Goal: Navigation & Orientation: Find specific page/section

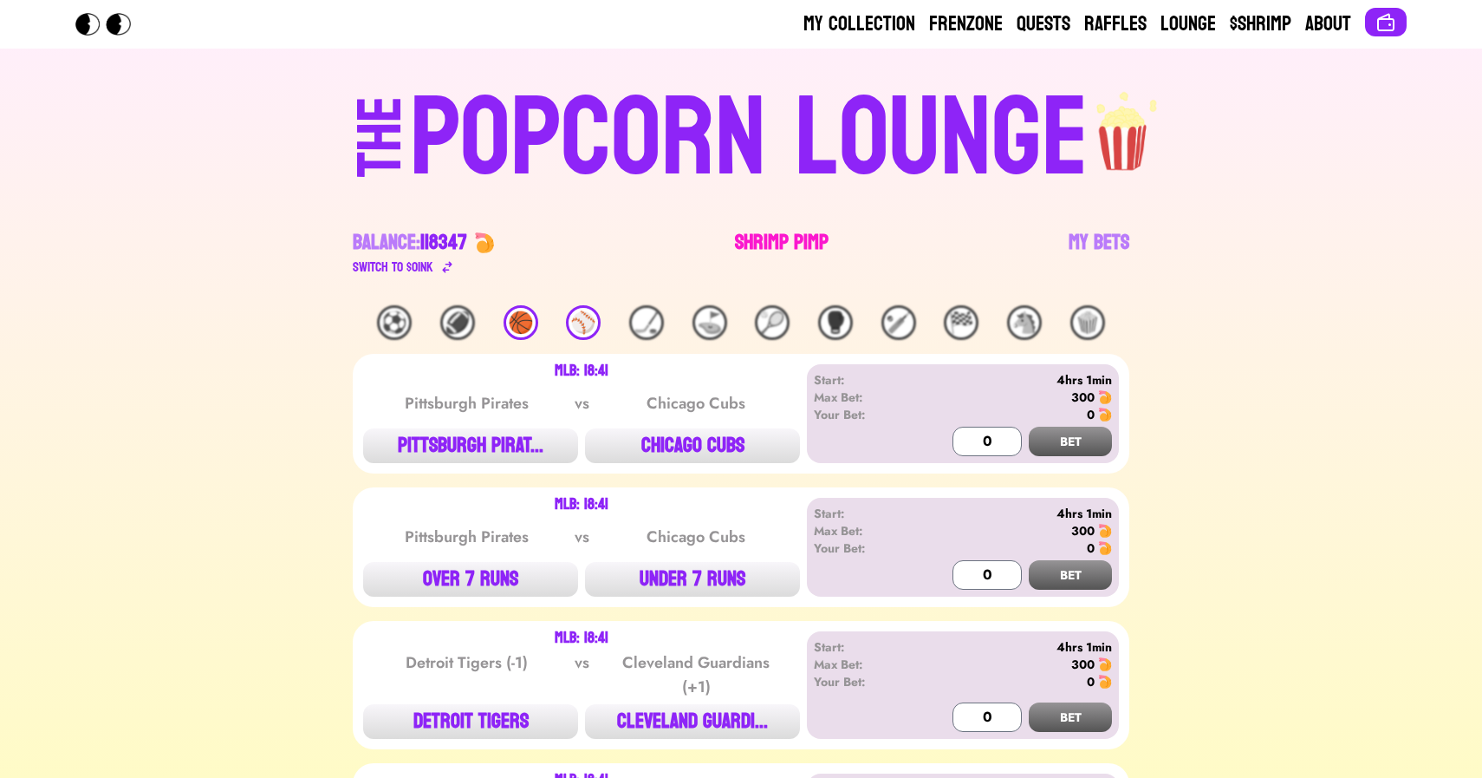
click at [777, 229] on link "Shrimp Pimp" at bounding box center [782, 253] width 94 height 49
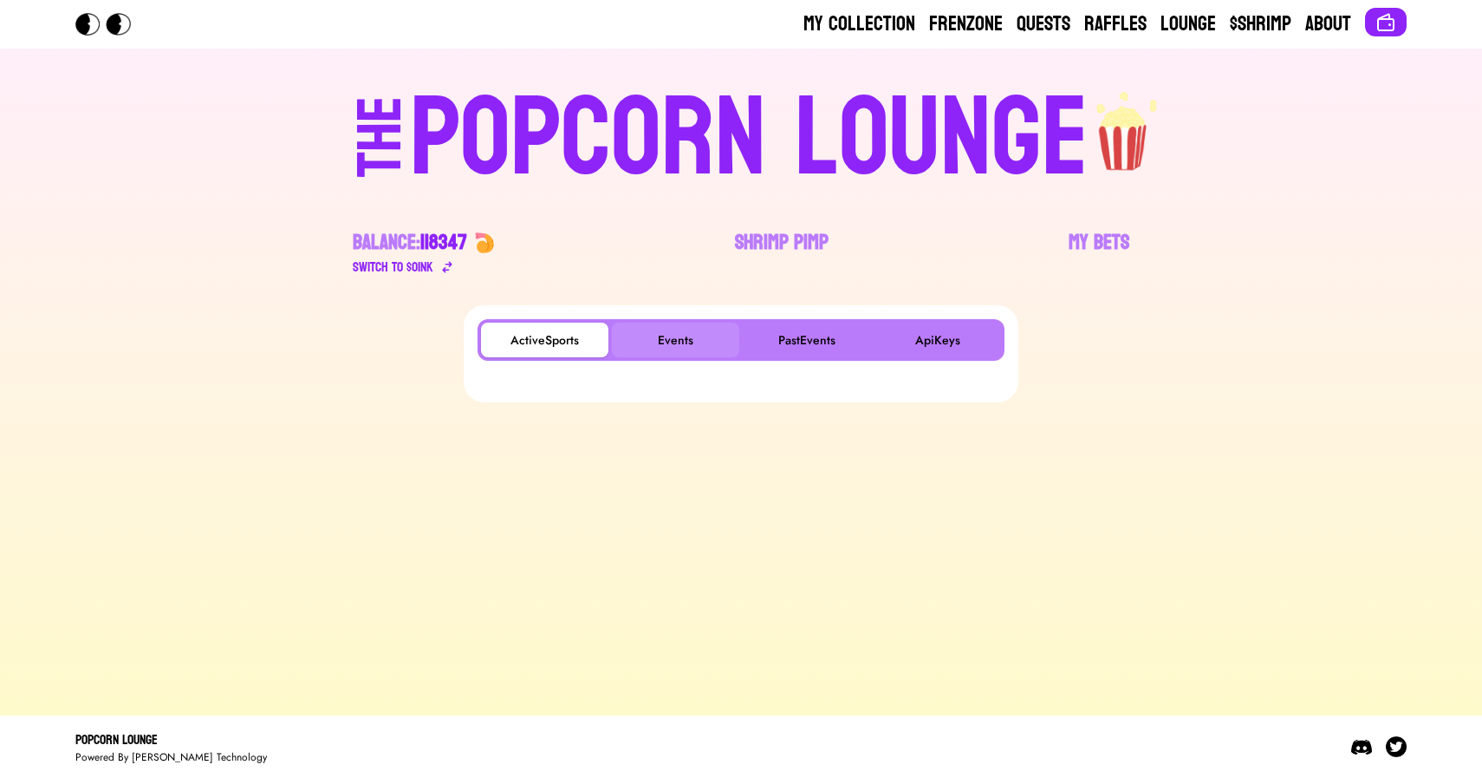
click at [669, 343] on button "Events" at bounding box center [675, 339] width 127 height 35
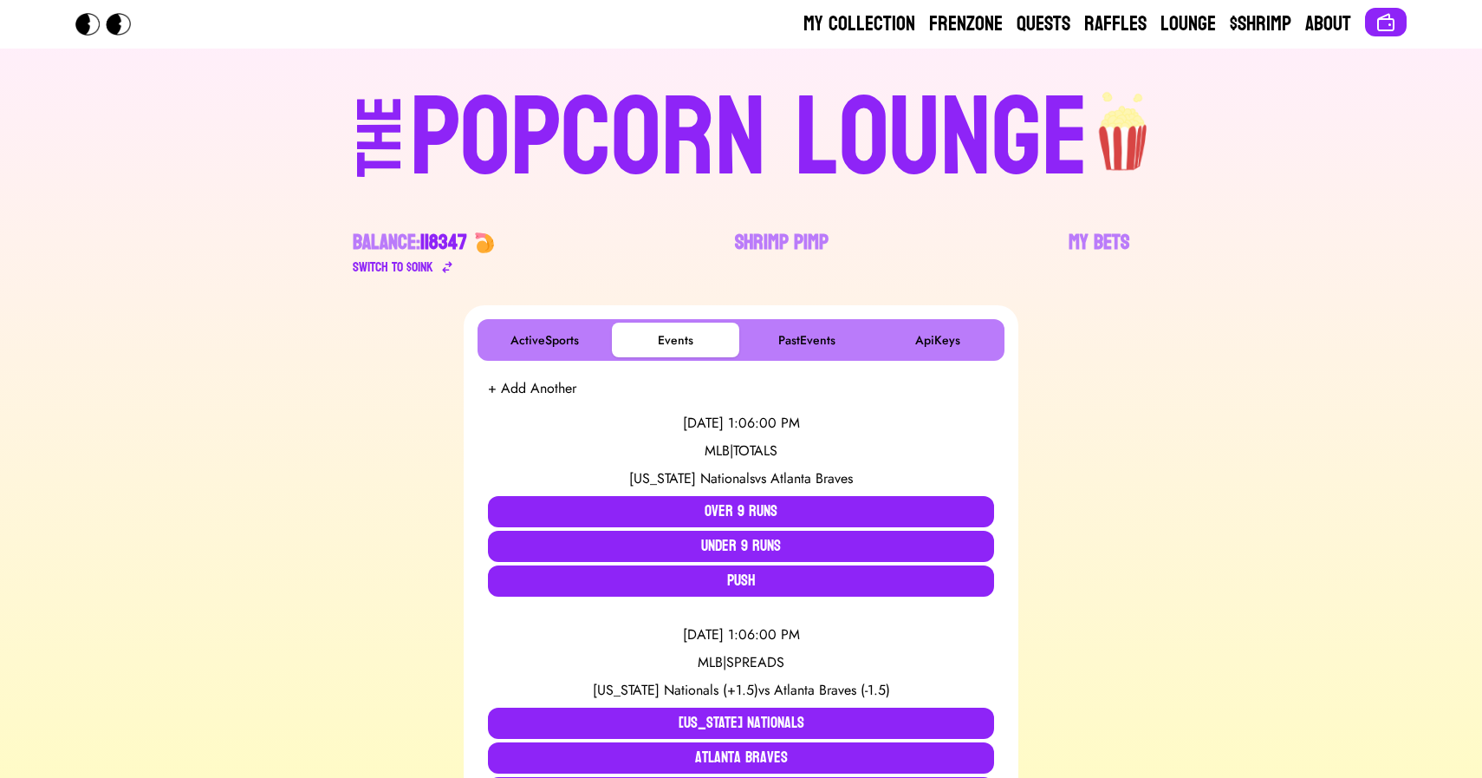
click at [649, 152] on div "POPCORN LOUNGE" at bounding box center [749, 138] width 679 height 111
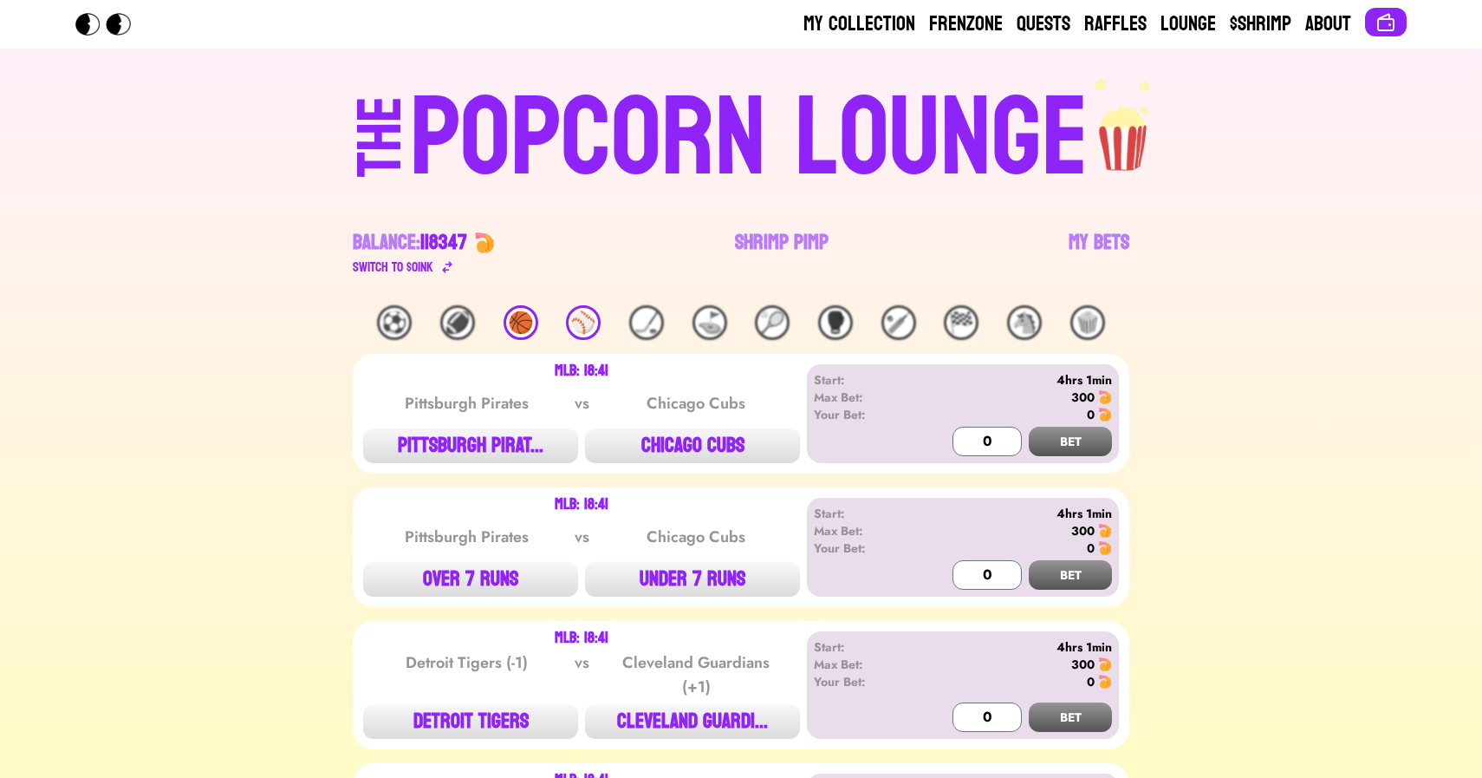
click at [576, 328] on div "⚾️" at bounding box center [583, 322] width 35 height 35
